Goal: Entertainment & Leisure: Consume media (video, audio)

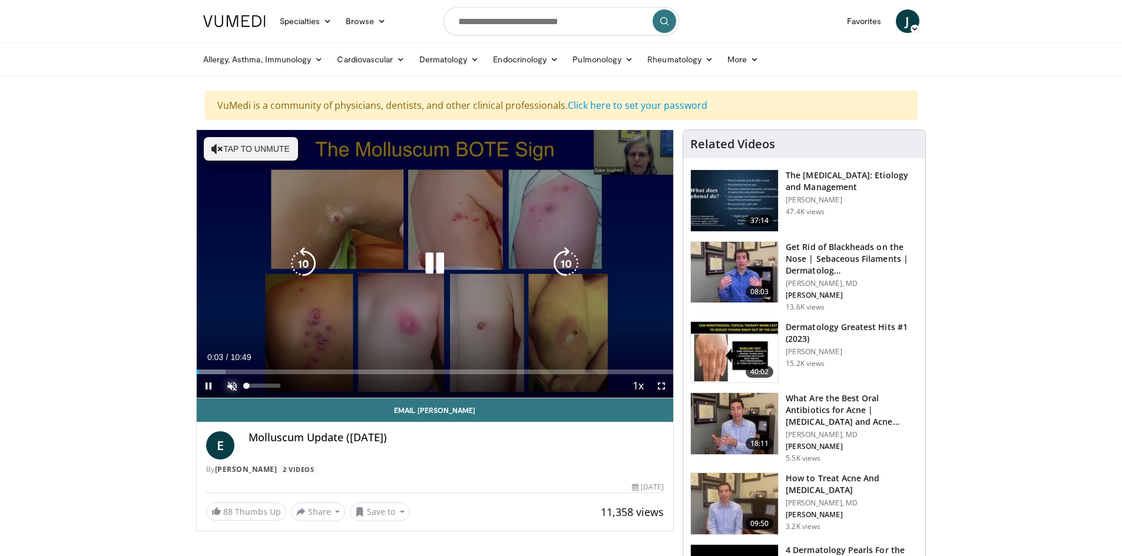
click at [237, 388] on span "Video Player" at bounding box center [232, 386] width 24 height 24
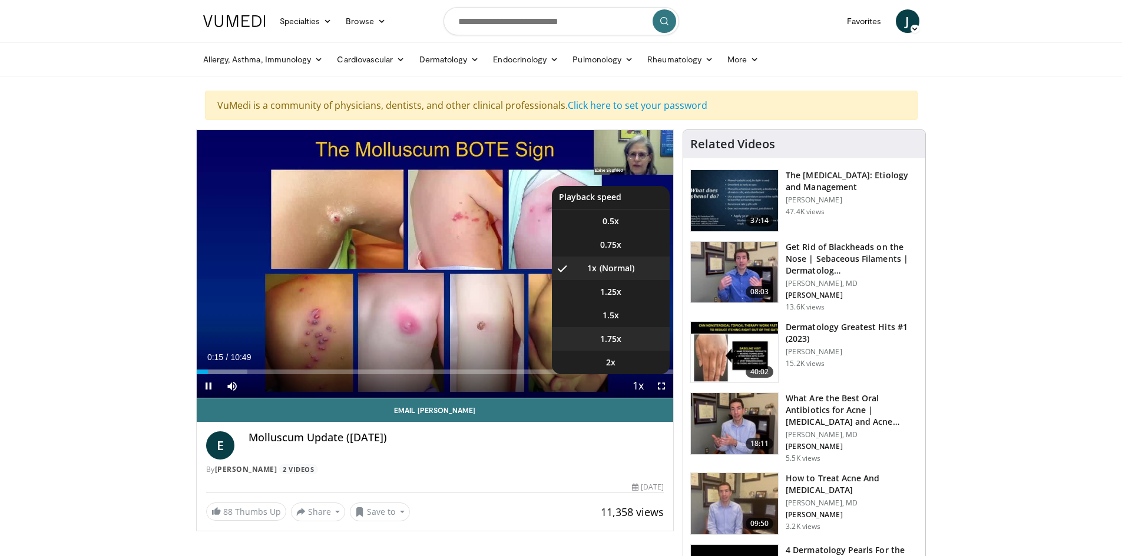
click at [612, 339] on span "1.75x" at bounding box center [610, 339] width 21 height 12
click at [608, 265] on li "1x" at bounding box center [611, 269] width 118 height 24
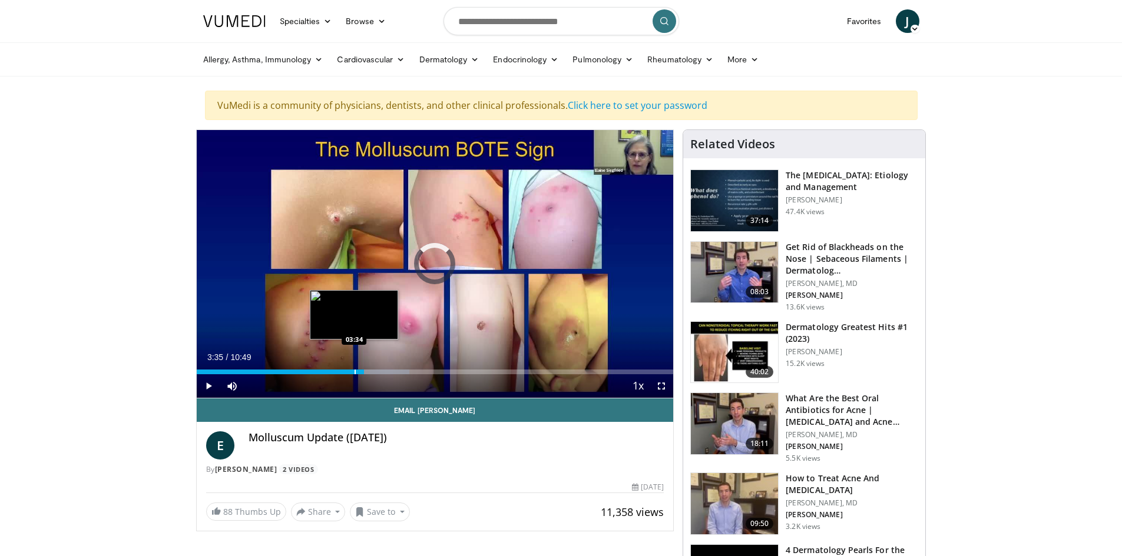
click at [354, 371] on div "Progress Bar" at bounding box center [354, 372] width 1 height 5
click at [343, 373] on div "Progress Bar" at bounding box center [343, 372] width 1 height 5
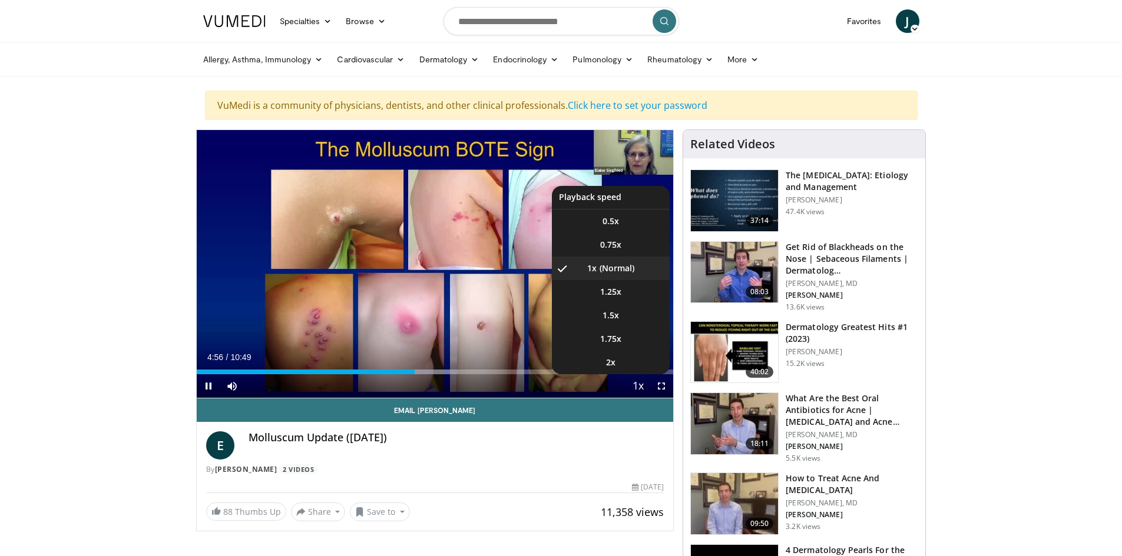
click at [639, 387] on span "Video Player" at bounding box center [637, 387] width 16 height 24
click at [639, 387] on video-js "**********" at bounding box center [435, 264] width 477 height 268
click at [608, 317] on span "1.5x" at bounding box center [610, 316] width 16 height 12
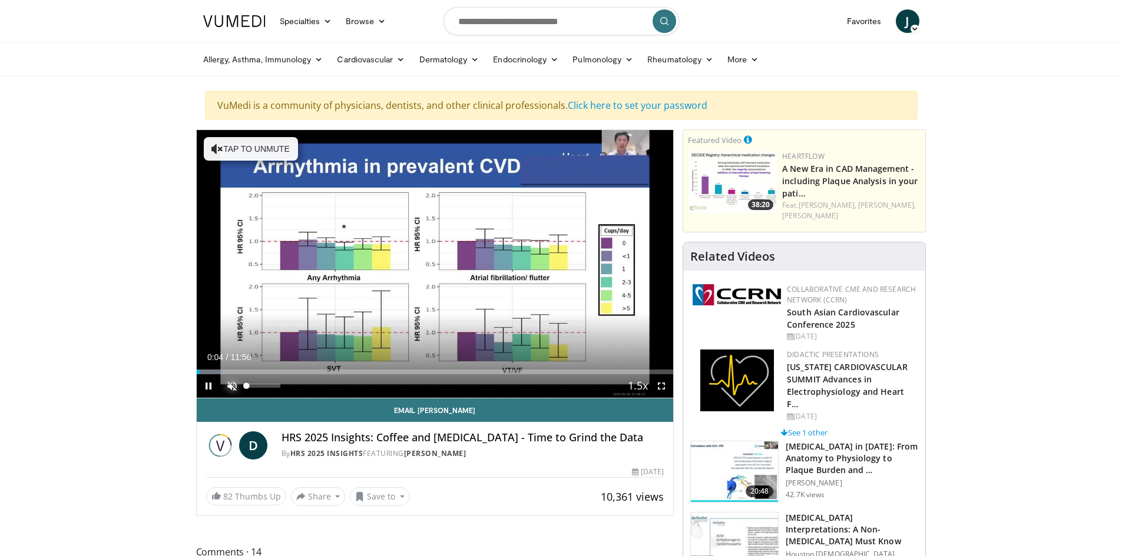
click at [232, 387] on span "Video Player" at bounding box center [232, 386] width 24 height 24
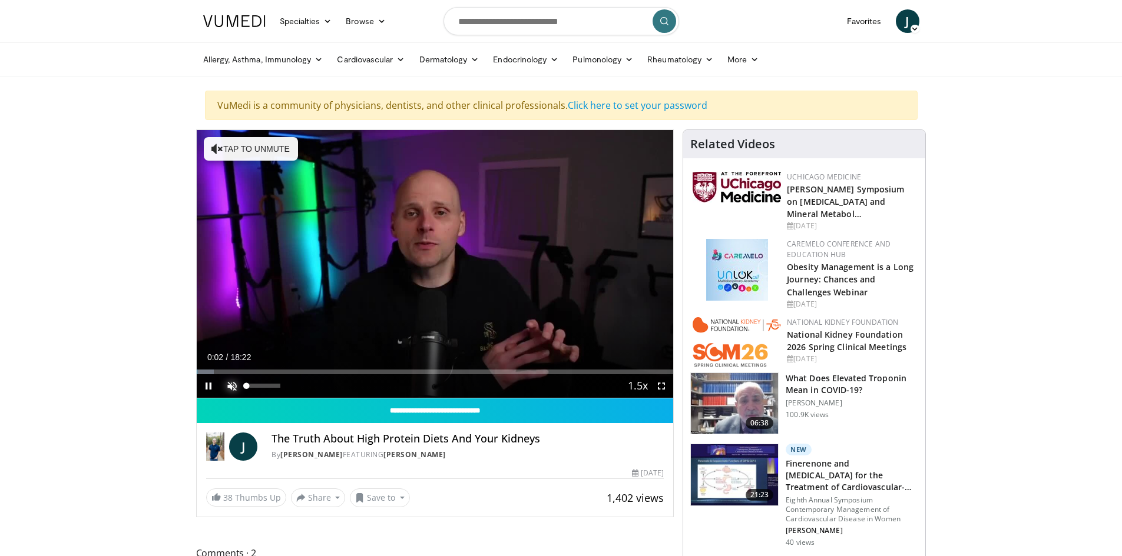
click at [230, 384] on span "Video Player" at bounding box center [232, 386] width 24 height 24
click at [205, 386] on span "Video Player" at bounding box center [209, 386] width 24 height 24
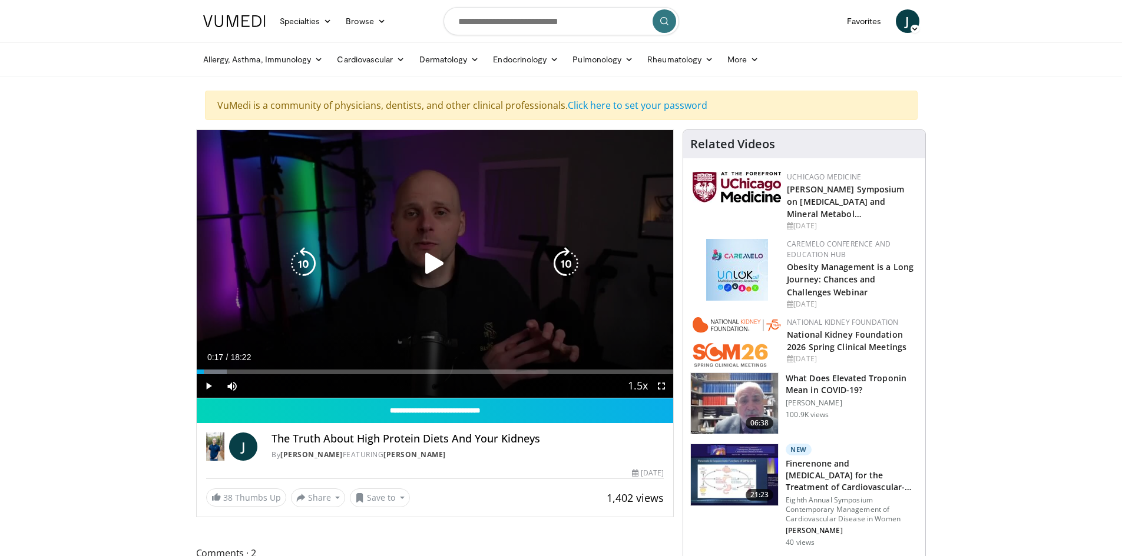
click at [437, 260] on icon "Video Player" at bounding box center [434, 263] width 33 height 33
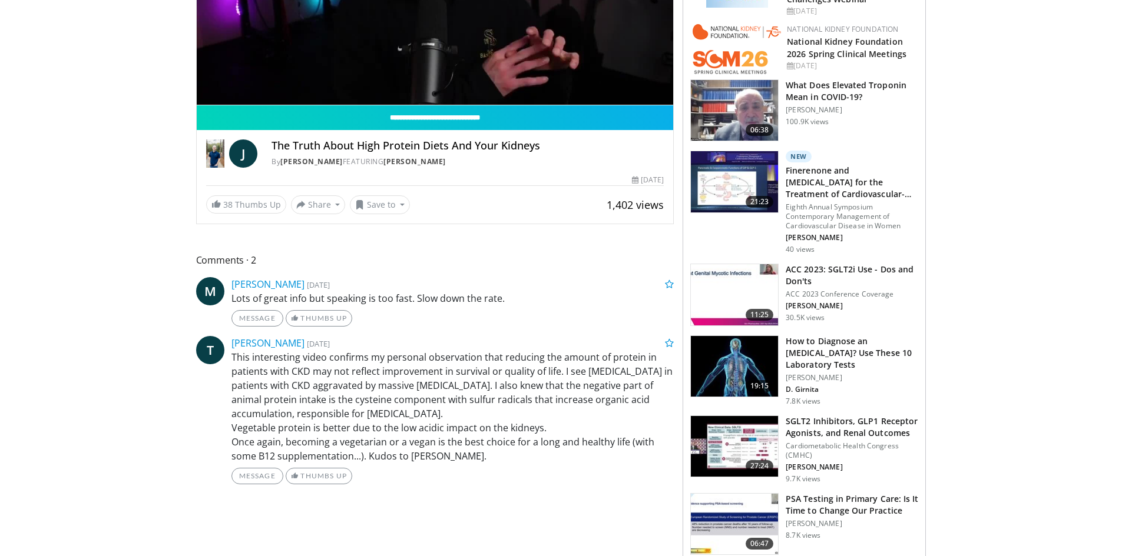
scroll to position [294, 0]
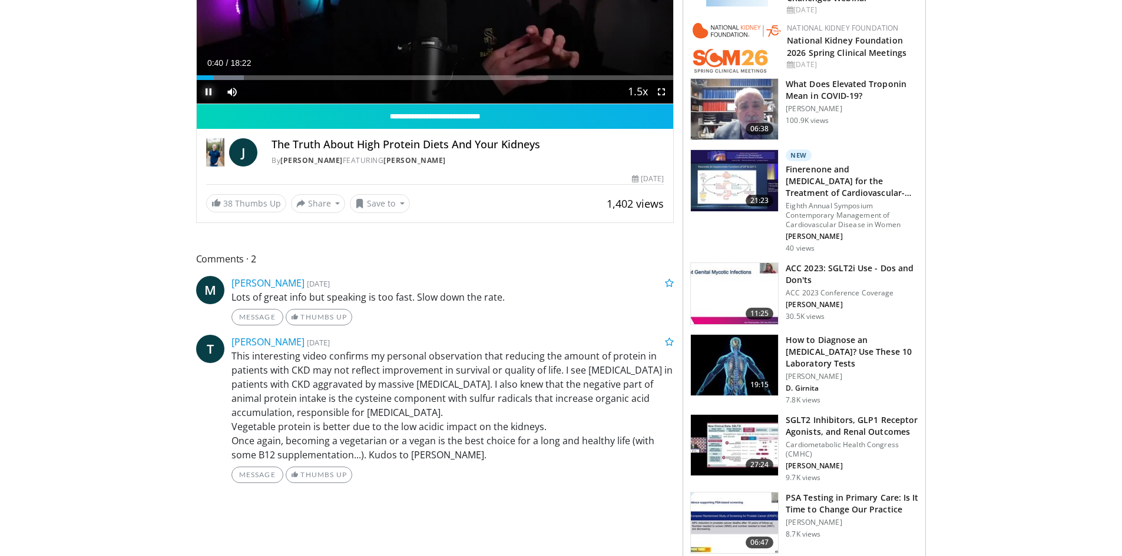
click at [204, 90] on span "Video Player" at bounding box center [209, 92] width 24 height 24
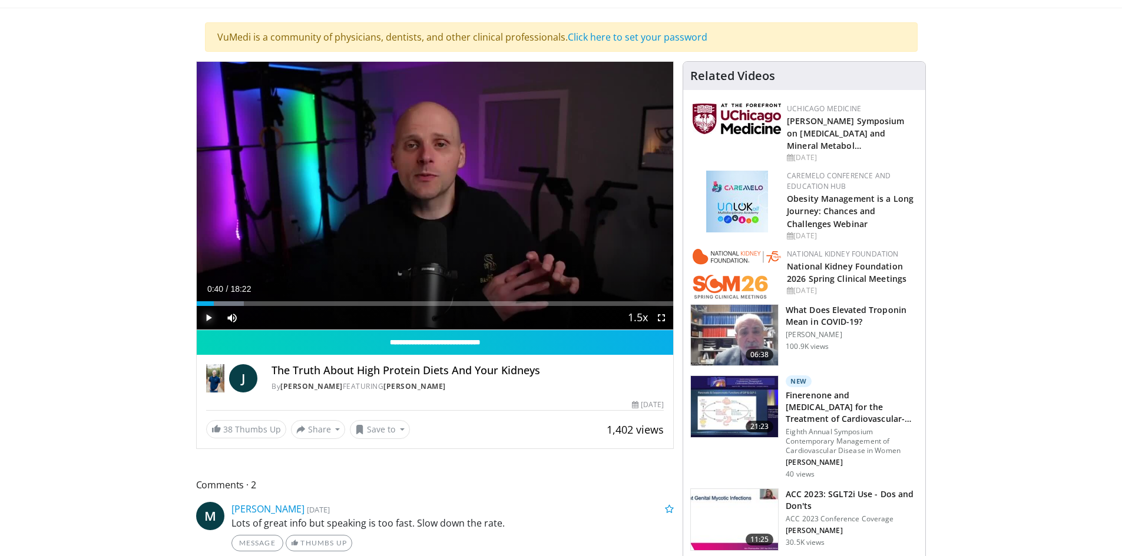
scroll to position [59, 0]
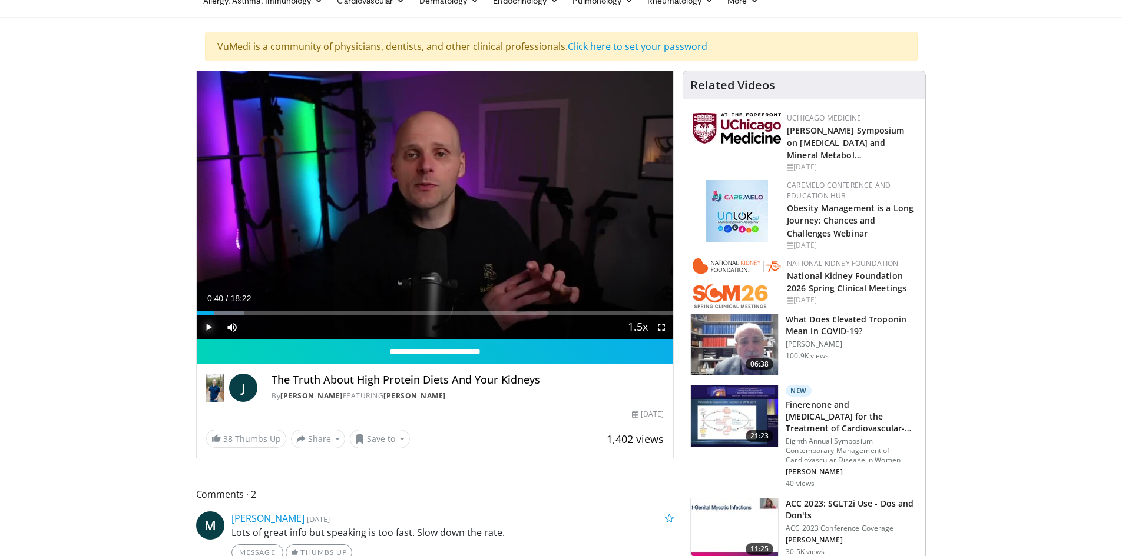
click at [203, 327] on span "Video Player" at bounding box center [209, 328] width 24 height 24
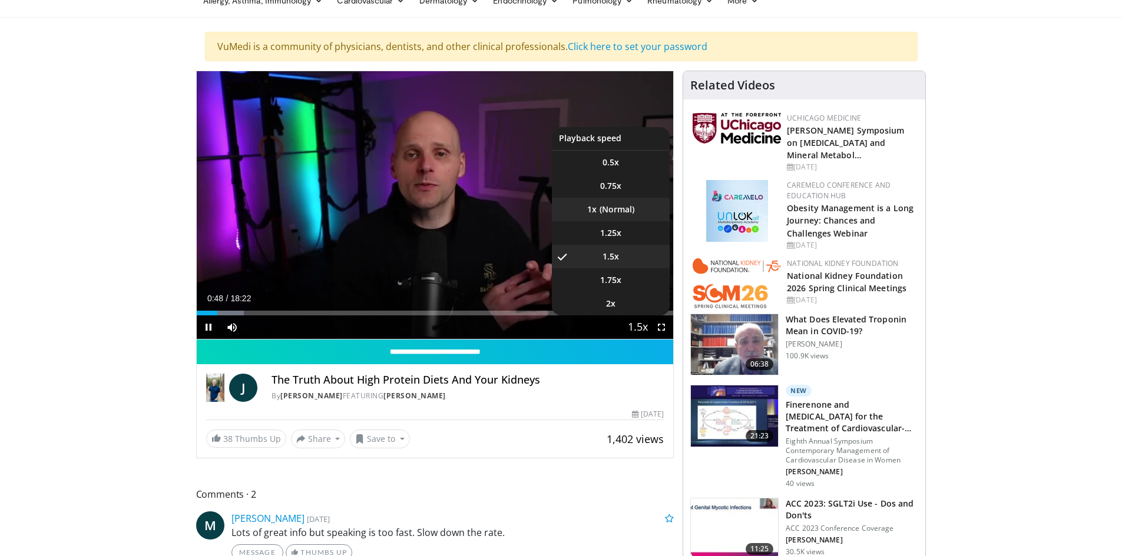
click at [608, 207] on li "1x" at bounding box center [611, 210] width 118 height 24
click at [612, 259] on span "1.5x" at bounding box center [610, 257] width 16 height 12
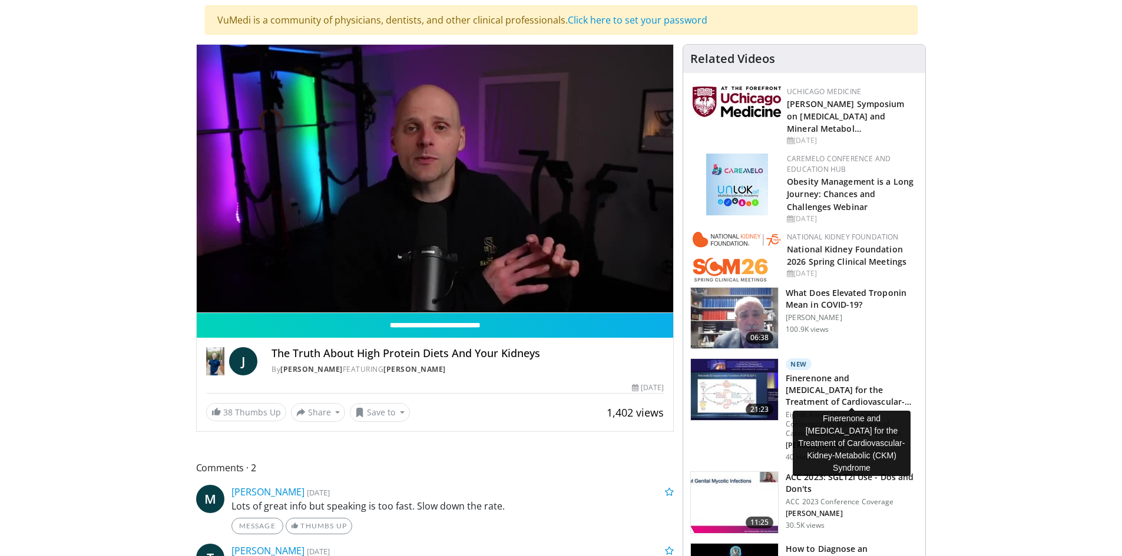
scroll to position [0, 0]
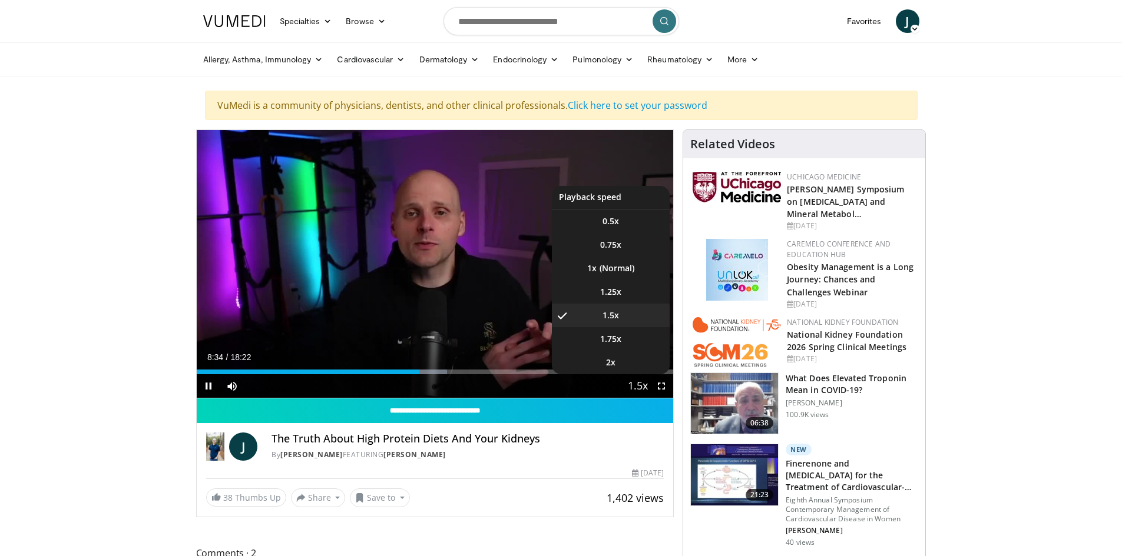
click at [639, 386] on span "Video Player" at bounding box center [637, 387] width 16 height 24
click at [607, 288] on span "1.25x" at bounding box center [610, 292] width 21 height 12
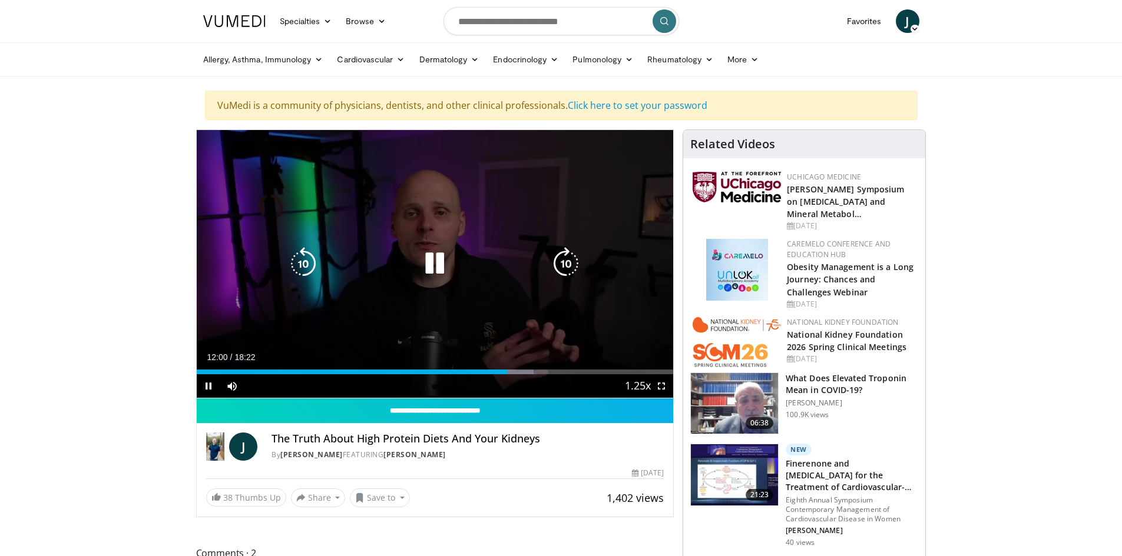
click at [434, 261] on icon "Video Player" at bounding box center [434, 263] width 33 height 33
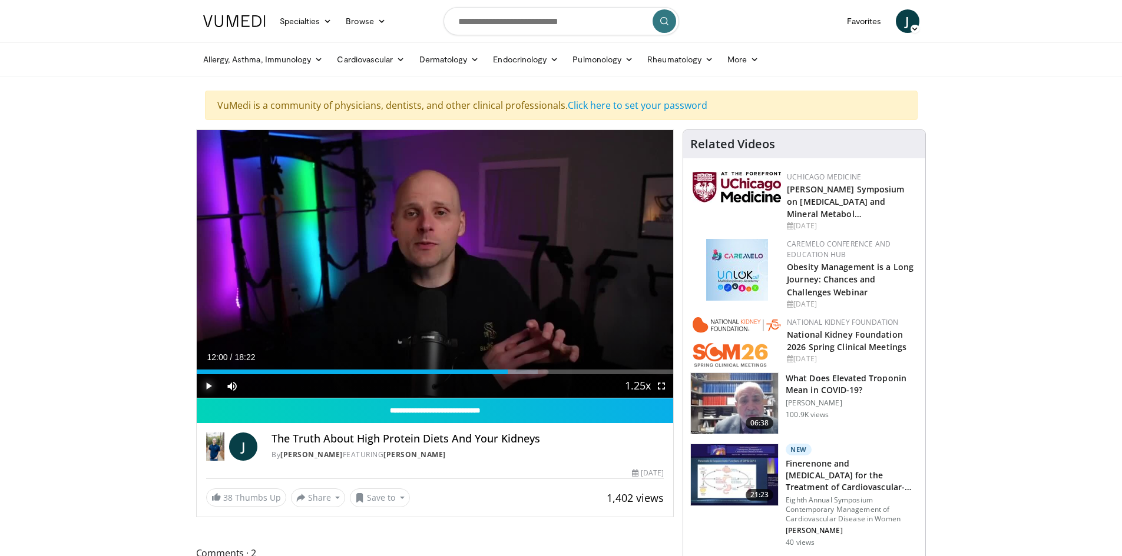
click at [210, 388] on span "Video Player" at bounding box center [209, 386] width 24 height 24
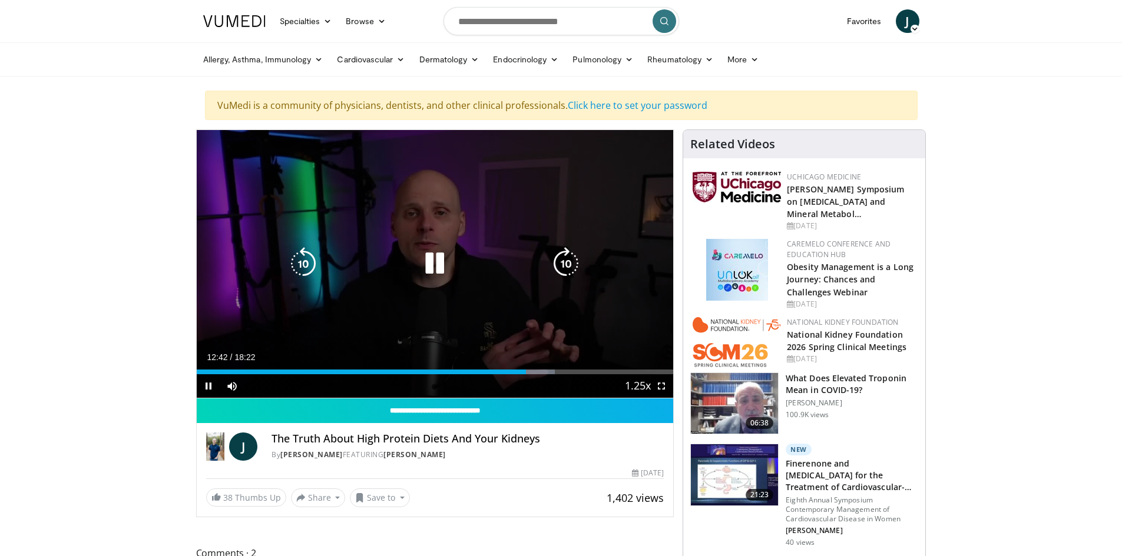
click at [566, 265] on icon "Video Player" at bounding box center [565, 263] width 33 height 33
click at [563, 265] on icon "Video Player" at bounding box center [565, 263] width 33 height 33
click at [569, 265] on icon "Video Player" at bounding box center [565, 263] width 33 height 33
click at [568, 266] on icon "Video Player" at bounding box center [565, 263] width 33 height 33
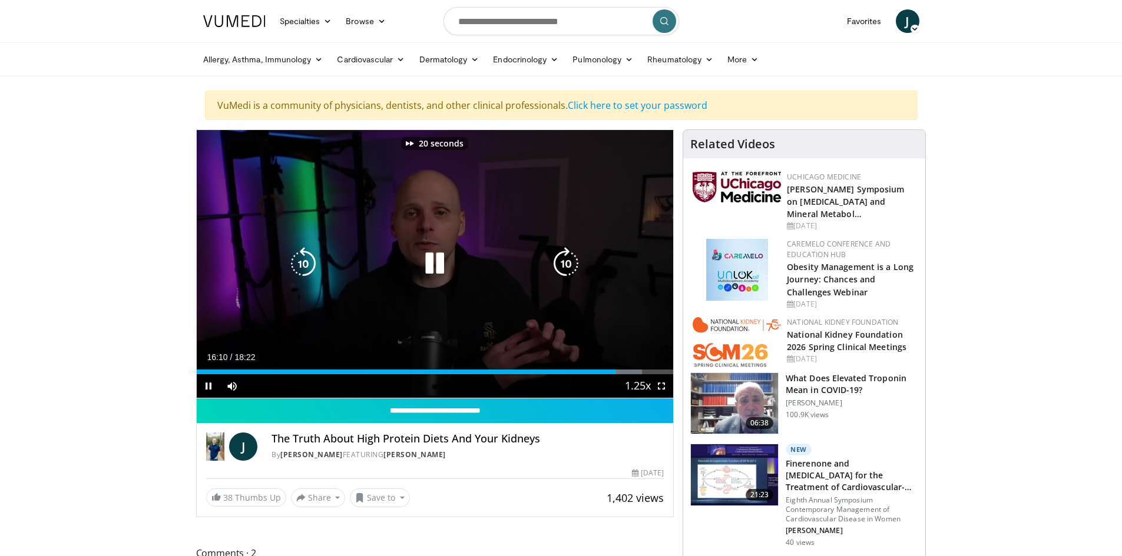
click at [568, 266] on icon "Video Player" at bounding box center [565, 263] width 33 height 33
click at [570, 264] on icon "Video Player" at bounding box center [565, 263] width 33 height 33
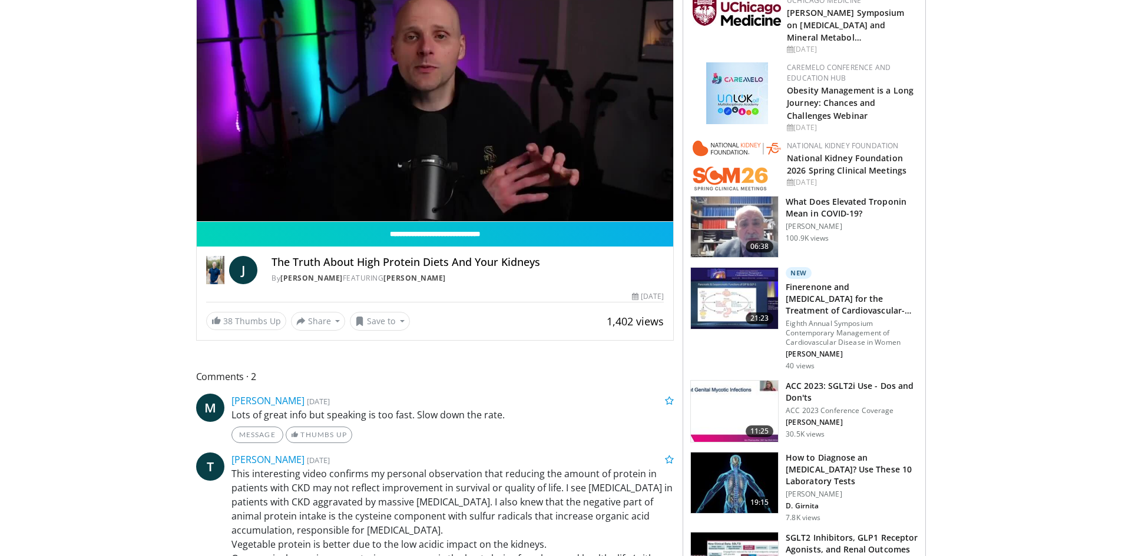
scroll to position [118, 0]
